Goal: Task Accomplishment & Management: Use online tool/utility

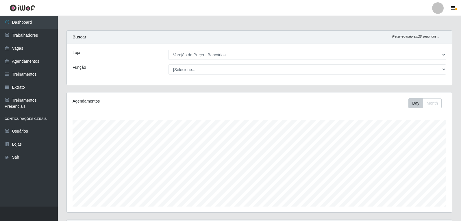
select select "157"
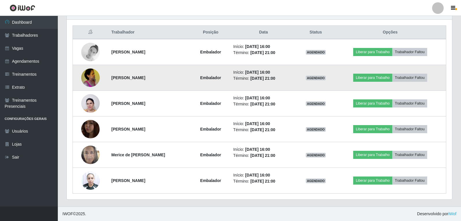
scroll to position [120, 385]
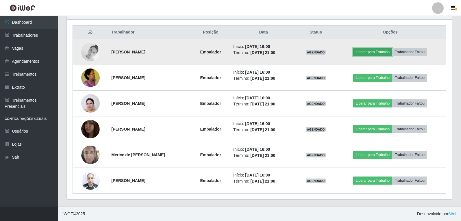
click at [390, 52] on button "Liberar para Trabalho" at bounding box center [372, 52] width 39 height 8
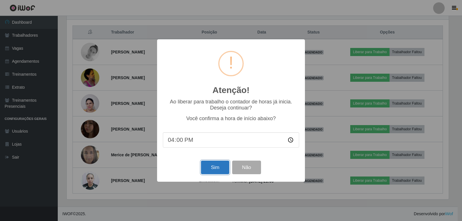
click at [220, 168] on button "Sim" at bounding box center [215, 168] width 28 height 14
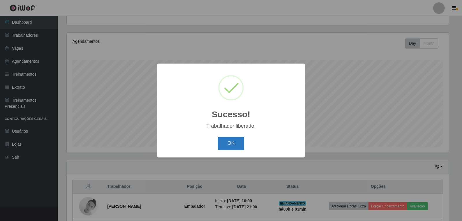
click at [235, 149] on button "OK" at bounding box center [231, 144] width 27 height 14
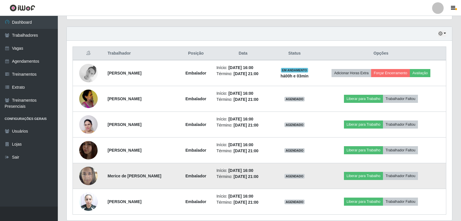
scroll to position [214, 0]
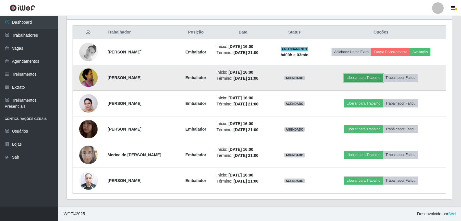
click at [377, 76] on button "Liberar para Trabalho" at bounding box center [363, 78] width 39 height 8
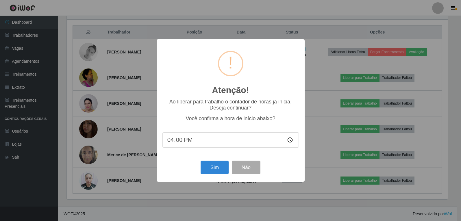
scroll to position [120, 382]
click at [209, 170] on button "Sim" at bounding box center [215, 168] width 28 height 14
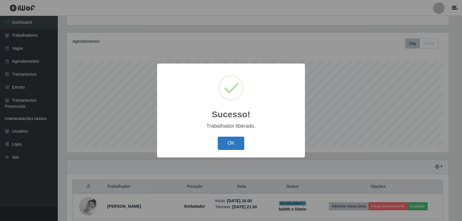
click at [228, 142] on button "OK" at bounding box center [231, 144] width 27 height 14
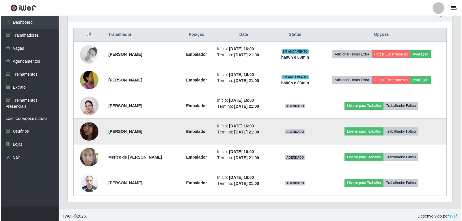
scroll to position [214, 0]
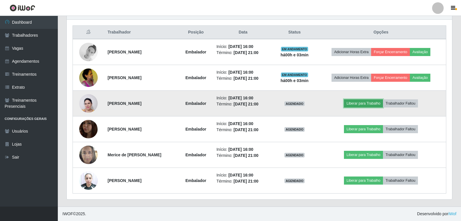
click at [367, 104] on button "Liberar para Trabalho" at bounding box center [363, 103] width 39 height 8
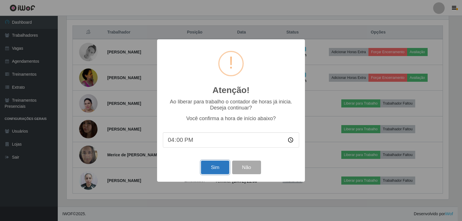
click at [213, 168] on button "Sim" at bounding box center [215, 168] width 28 height 14
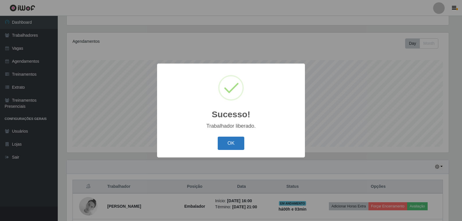
click at [241, 138] on button "OK" at bounding box center [231, 144] width 27 height 14
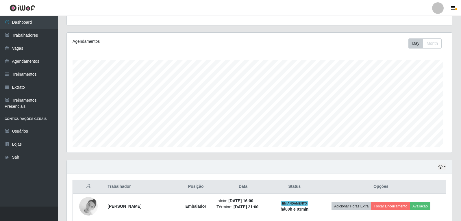
scroll to position [0, 0]
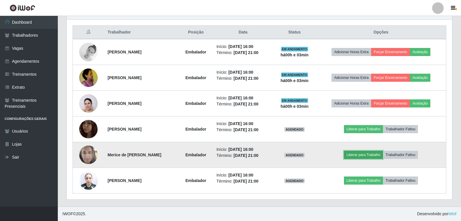
click at [357, 157] on button "Liberar para Trabalho" at bounding box center [363, 155] width 39 height 8
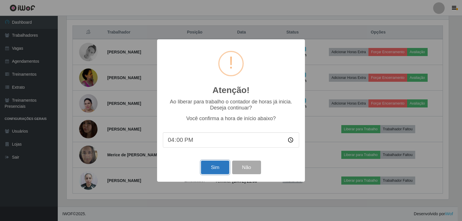
click at [210, 166] on button "Sim" at bounding box center [215, 168] width 28 height 14
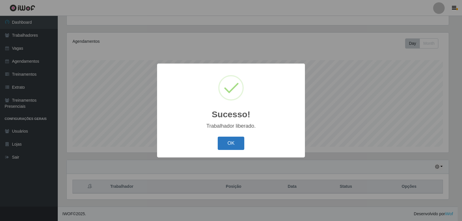
click at [229, 140] on button "OK" at bounding box center [231, 144] width 27 height 14
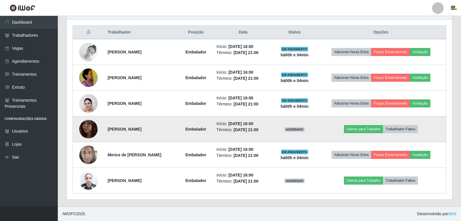
click at [83, 131] on img at bounding box center [88, 129] width 18 height 33
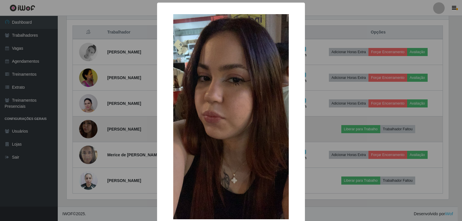
click at [83, 131] on div "× OK Cancel" at bounding box center [231, 110] width 462 height 221
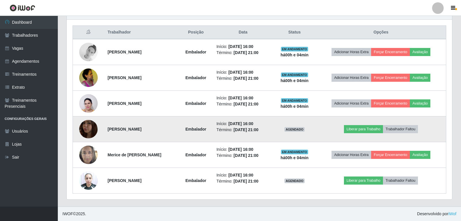
click at [88, 128] on img at bounding box center [88, 129] width 18 height 33
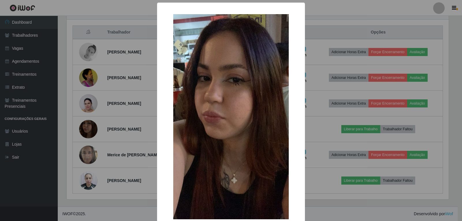
click at [93, 125] on div "× OK Cancel" at bounding box center [231, 110] width 462 height 221
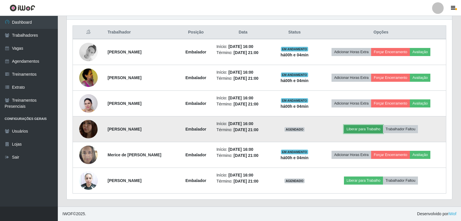
click at [373, 128] on button "Liberar para Trabalho" at bounding box center [363, 129] width 39 height 8
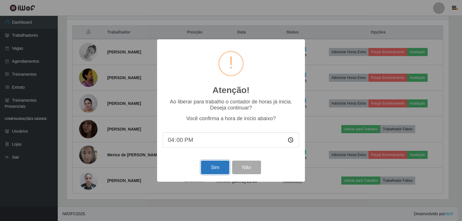
click at [215, 165] on button "Sim" at bounding box center [215, 168] width 28 height 14
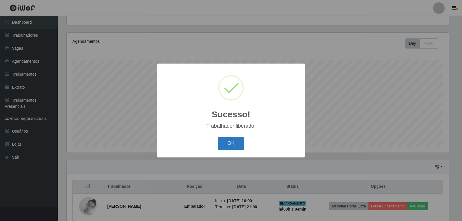
click at [243, 138] on button "OK" at bounding box center [231, 144] width 27 height 14
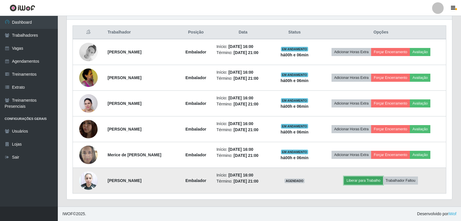
click at [357, 182] on button "Liberar para Trabalho" at bounding box center [363, 181] width 39 height 8
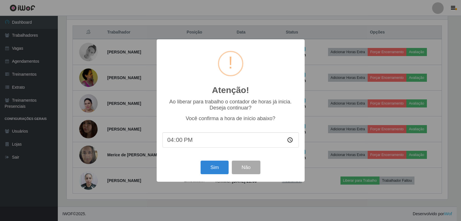
scroll to position [120, 382]
click at [211, 173] on button "Sim" at bounding box center [215, 168] width 28 height 14
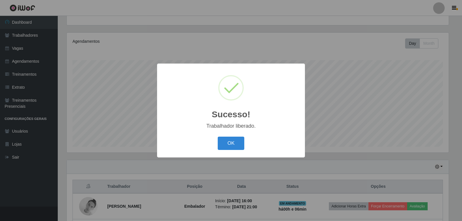
click at [218, 137] on button "OK" at bounding box center [231, 144] width 27 height 14
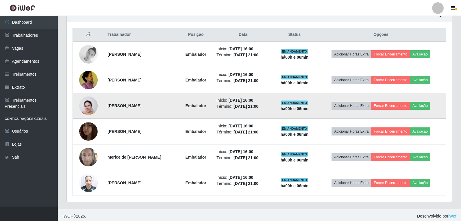
scroll to position [214, 0]
